Goal: Task Accomplishment & Management: Complete application form

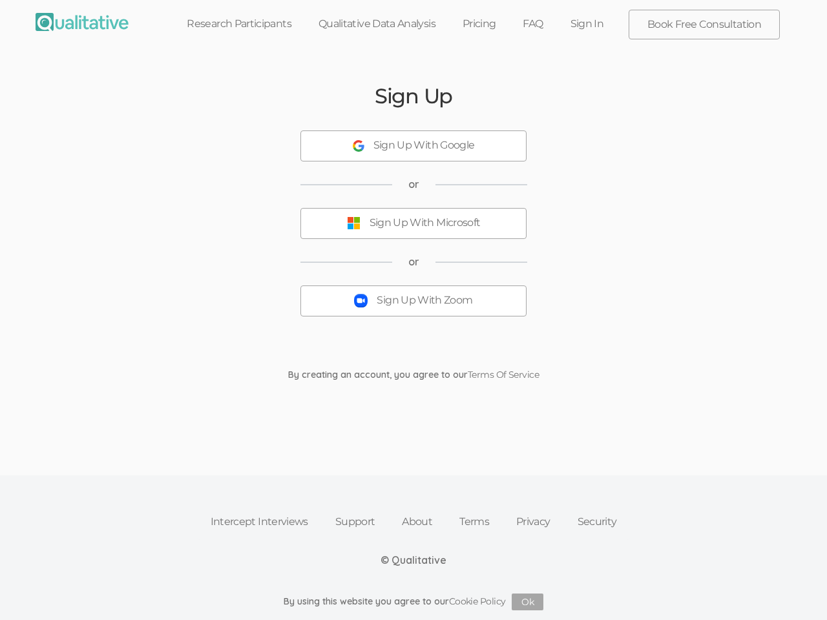
click at [414, 310] on button "Sign Up With Zoom" at bounding box center [413, 301] width 226 height 31
click at [414, 146] on div "Sign Up With Google" at bounding box center [423, 145] width 101 height 15
click at [414, 224] on div "Sign Up With Microsoft" at bounding box center [425, 223] width 111 height 15
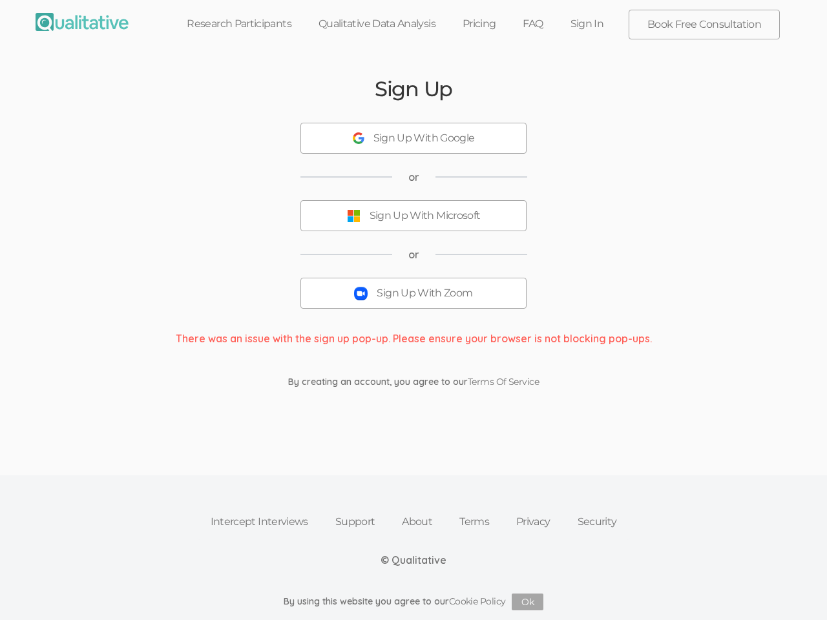
click at [414, 301] on button "Sign Up With Zoom" at bounding box center [413, 293] width 226 height 31
click at [528, 602] on button "Ok" at bounding box center [528, 602] width 32 height 17
